Goal: Transaction & Acquisition: Subscribe to service/newsletter

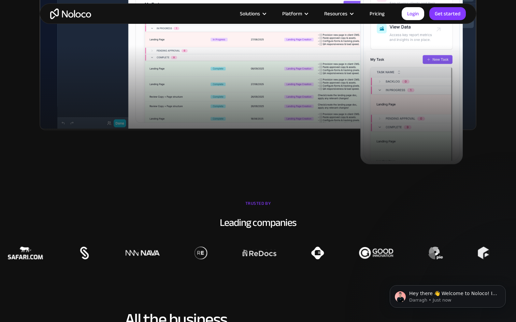
click at [321, 147] on div at bounding box center [258, 113] width 516 height 136
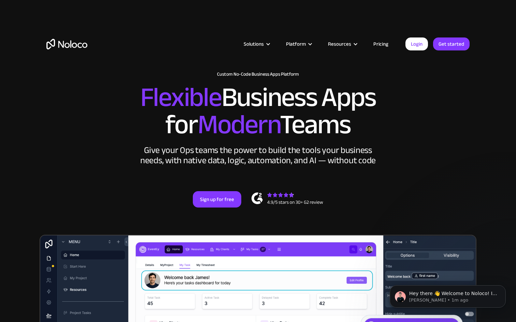
click at [383, 43] on link "Pricing" at bounding box center [381, 44] width 32 height 9
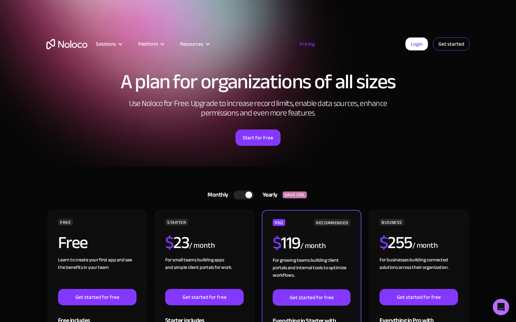
click at [454, 42] on link "Get started" at bounding box center [451, 44] width 37 height 13
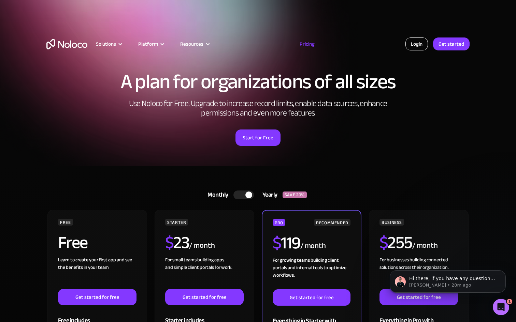
click at [411, 48] on link "Login" at bounding box center [416, 44] width 23 height 13
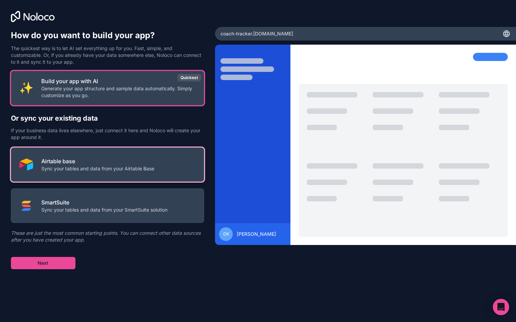
click at [113, 171] on p "Sync your tables and data from your Airtable Base" at bounding box center [97, 168] width 113 height 7
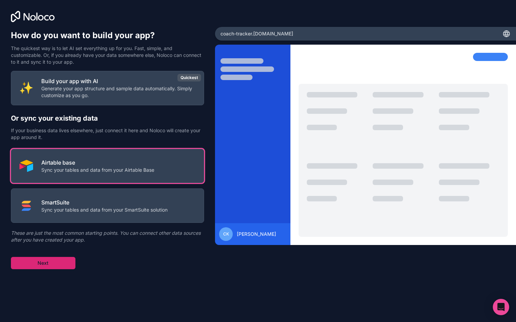
click at [49, 266] on button "Next" at bounding box center [43, 263] width 64 height 12
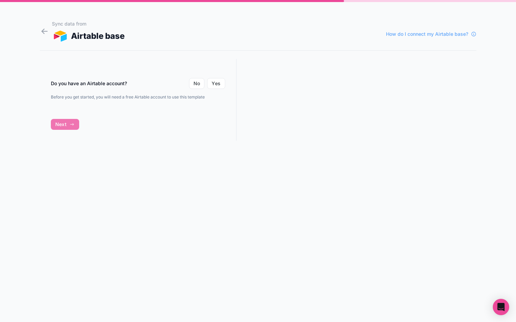
click at [61, 125] on div "Do you have an Airtable account? No Yes Before you get started, you will need a…" at bounding box center [138, 106] width 197 height 95
click at [215, 84] on button "Yes" at bounding box center [216, 83] width 18 height 11
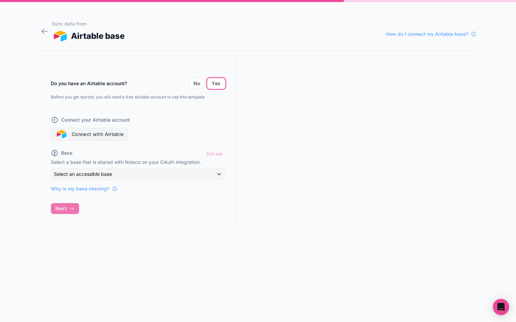
click at [99, 135] on button "Connect with Airtable" at bounding box center [89, 134] width 77 height 13
click at [217, 155] on div "Refresh" at bounding box center [214, 154] width 21 height 10
click at [215, 153] on div "Refresh" at bounding box center [214, 154] width 21 height 10
click at [107, 136] on button "Connect with Airtable" at bounding box center [89, 134] width 77 height 13
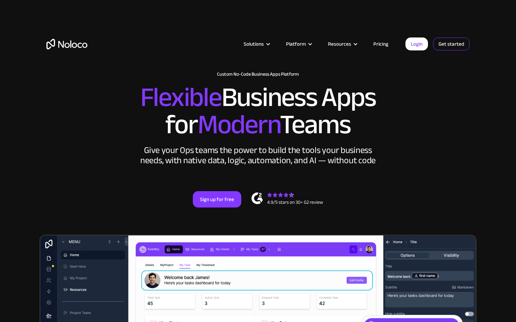
click at [456, 47] on link "Get started" at bounding box center [451, 44] width 37 height 13
